Goal: Task Accomplishment & Management: Use online tool/utility

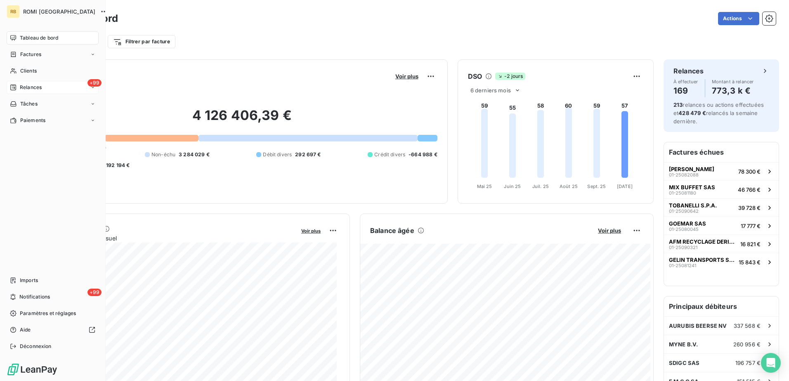
click at [25, 88] on span "Relances" at bounding box center [31, 87] width 22 height 7
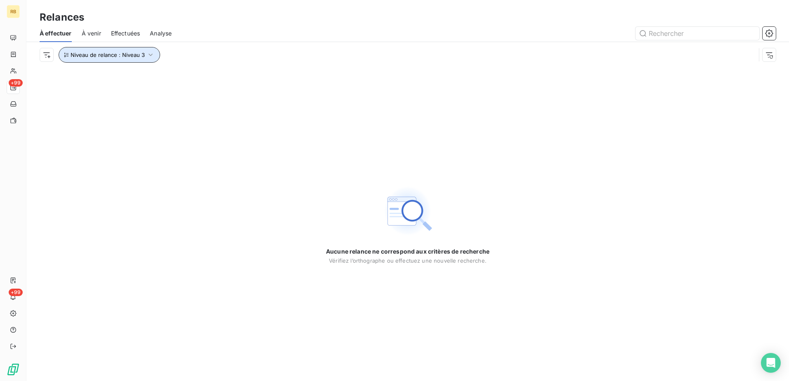
click at [117, 60] on button "Niveau de relance : Niveau 3" at bounding box center [109, 55] width 101 height 16
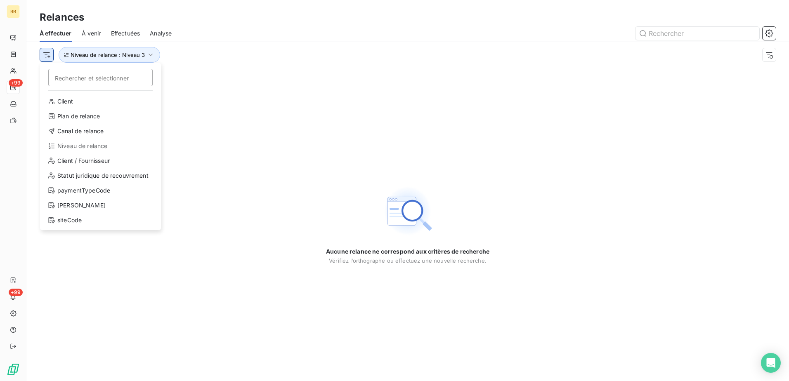
click at [43, 56] on html "RB +99 +99 Relances À effectuer À venir Effectuées Analyse Rechercher et sélect…" at bounding box center [394, 190] width 789 height 381
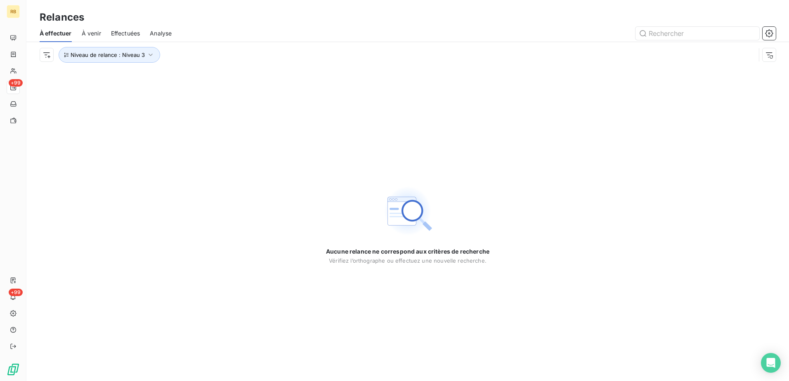
click at [195, 78] on html "RB +99 +99 Relances À effectuer À venir Effectuées Analyse Niveau de relance : …" at bounding box center [394, 190] width 789 height 381
click at [45, 54] on html "RB +99 +99 Relances À effectuer À venir Effectuées Analyse Niveau de relance : …" at bounding box center [394, 190] width 789 height 381
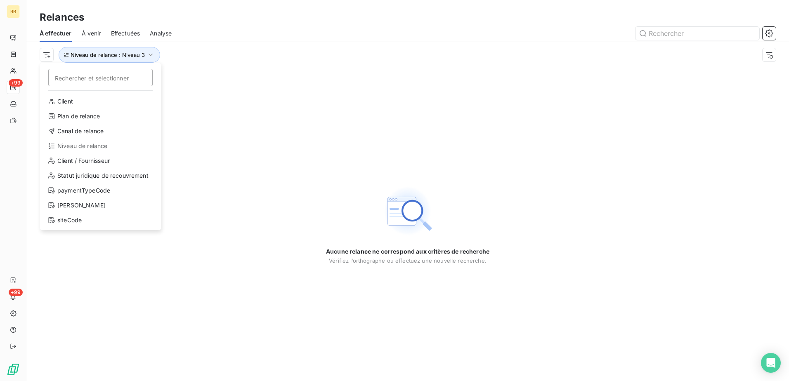
click at [191, 94] on html "RB +99 +99 Relances À effectuer À venir Effectuées Analyse Rechercher et sélect…" at bounding box center [394, 190] width 789 height 381
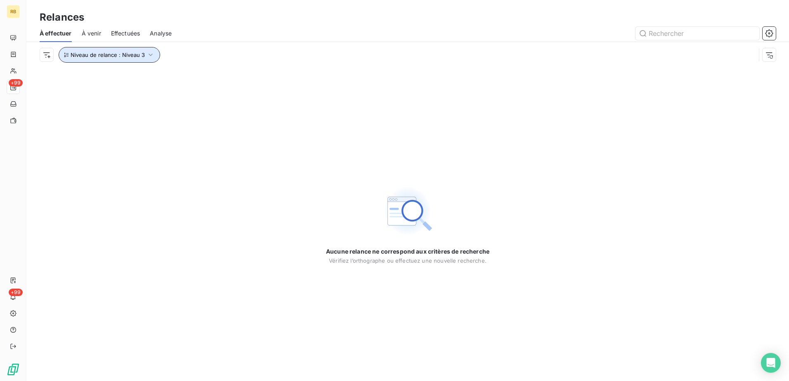
click at [113, 59] on button "Niveau de relance : Niveau 3" at bounding box center [109, 55] width 101 height 16
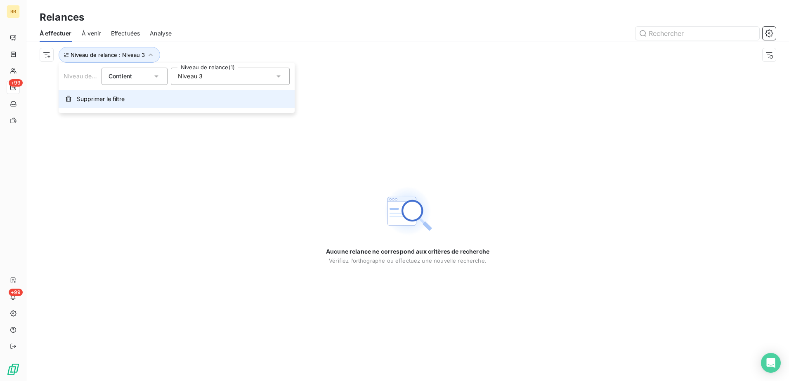
click at [118, 98] on span "Supprimer le filtre" at bounding box center [101, 99] width 48 height 8
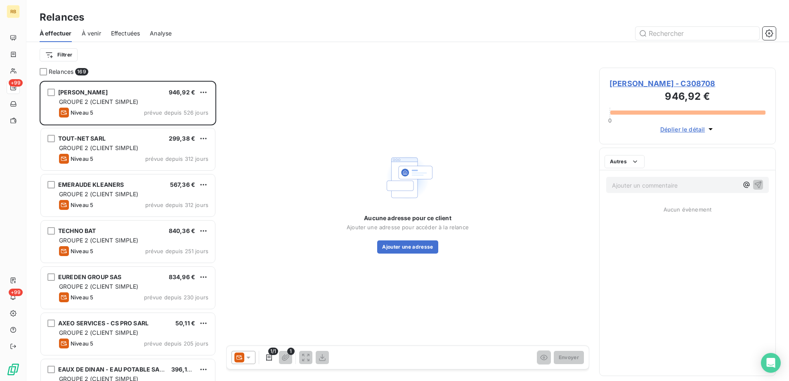
scroll to position [294, 170]
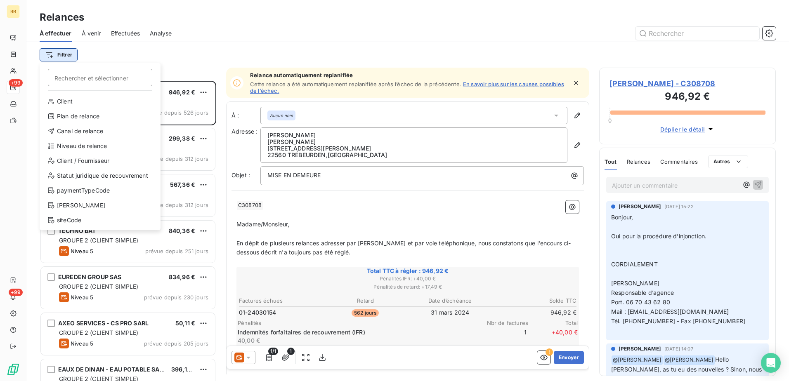
click at [71, 58] on html "RB +99 +99 Relances À effectuer À venir Effectuées Analyse Filtrer Rechercher e…" at bounding box center [394, 190] width 789 height 381
click at [85, 142] on div "Niveau de relance" at bounding box center [100, 145] width 114 height 13
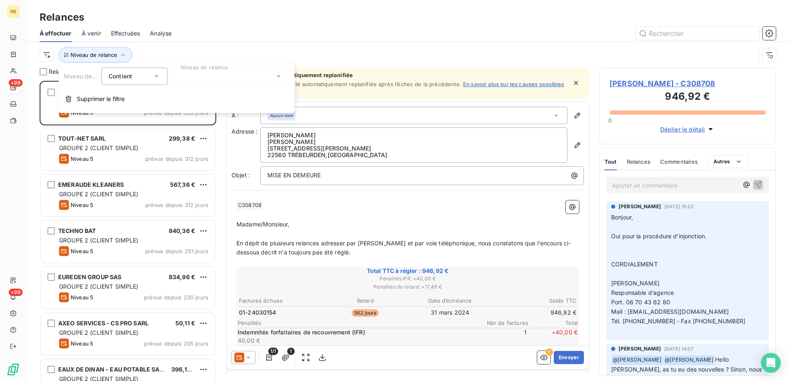
click at [220, 75] on div at bounding box center [230, 76] width 119 height 17
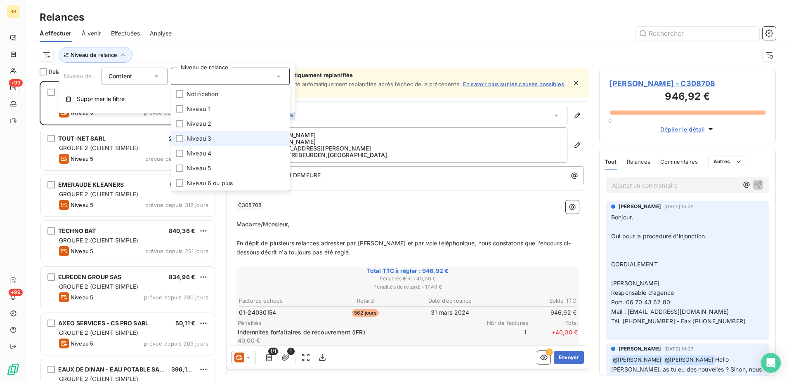
click at [193, 135] on span "Niveau 3" at bounding box center [198, 138] width 25 height 8
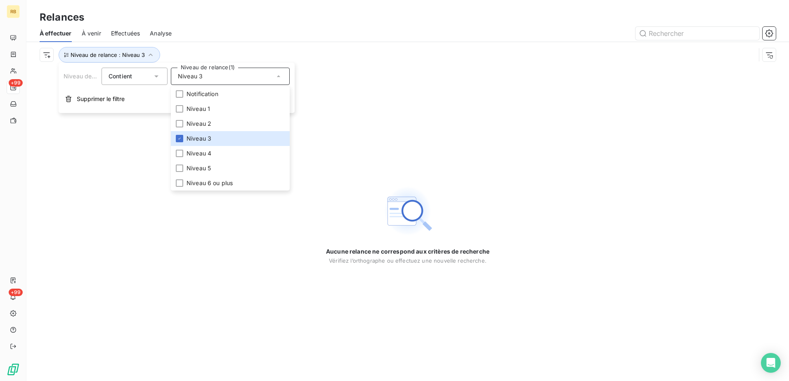
click at [378, 33] on div at bounding box center [478, 33] width 594 height 13
